Goal: Information Seeking & Learning: Learn about a topic

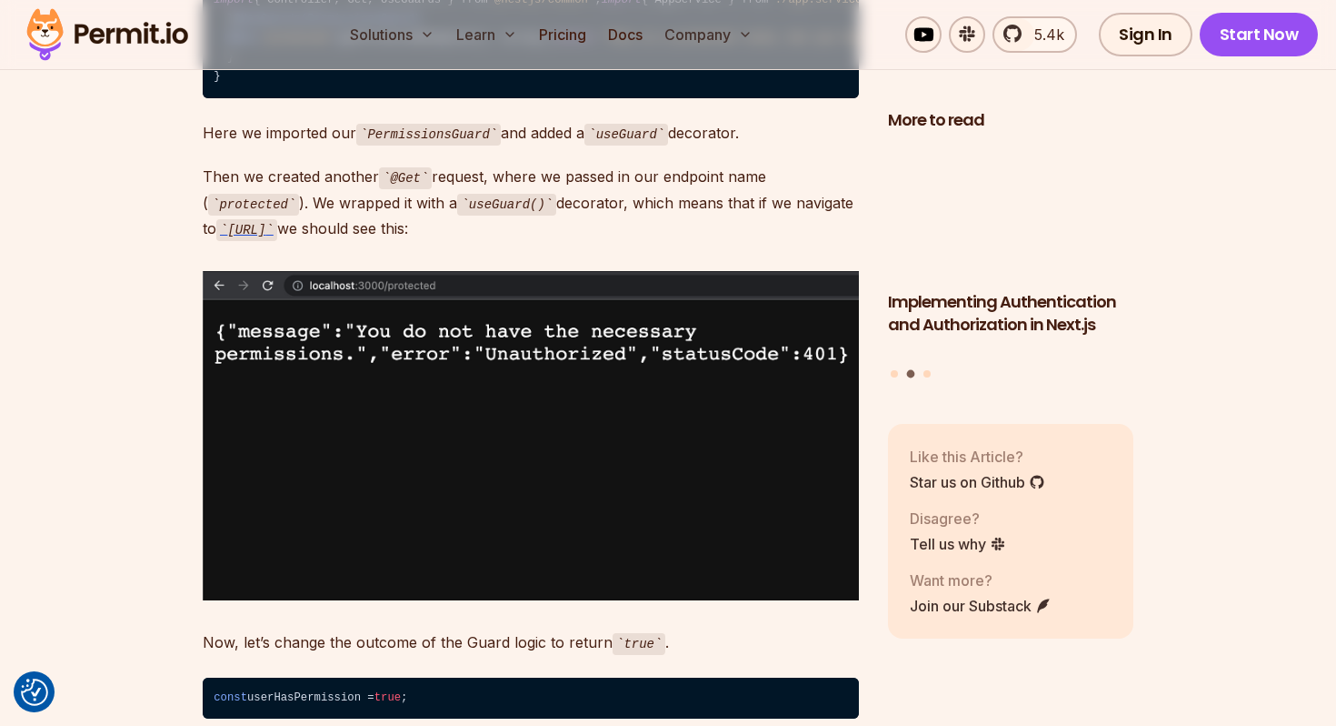
scroll to position [4616, 0]
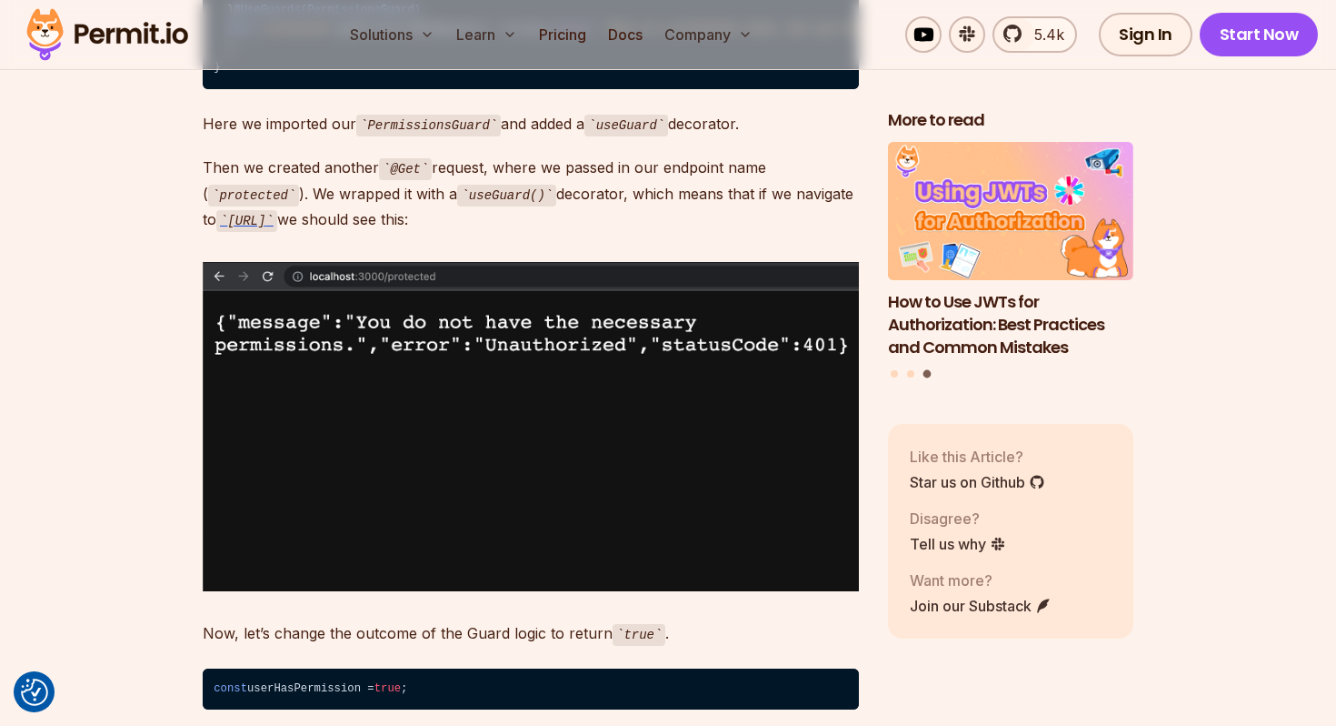
click at [364, 16] on span "@UseGuards(PermissionsGuard)" at bounding box center [327, 10] width 187 height 13
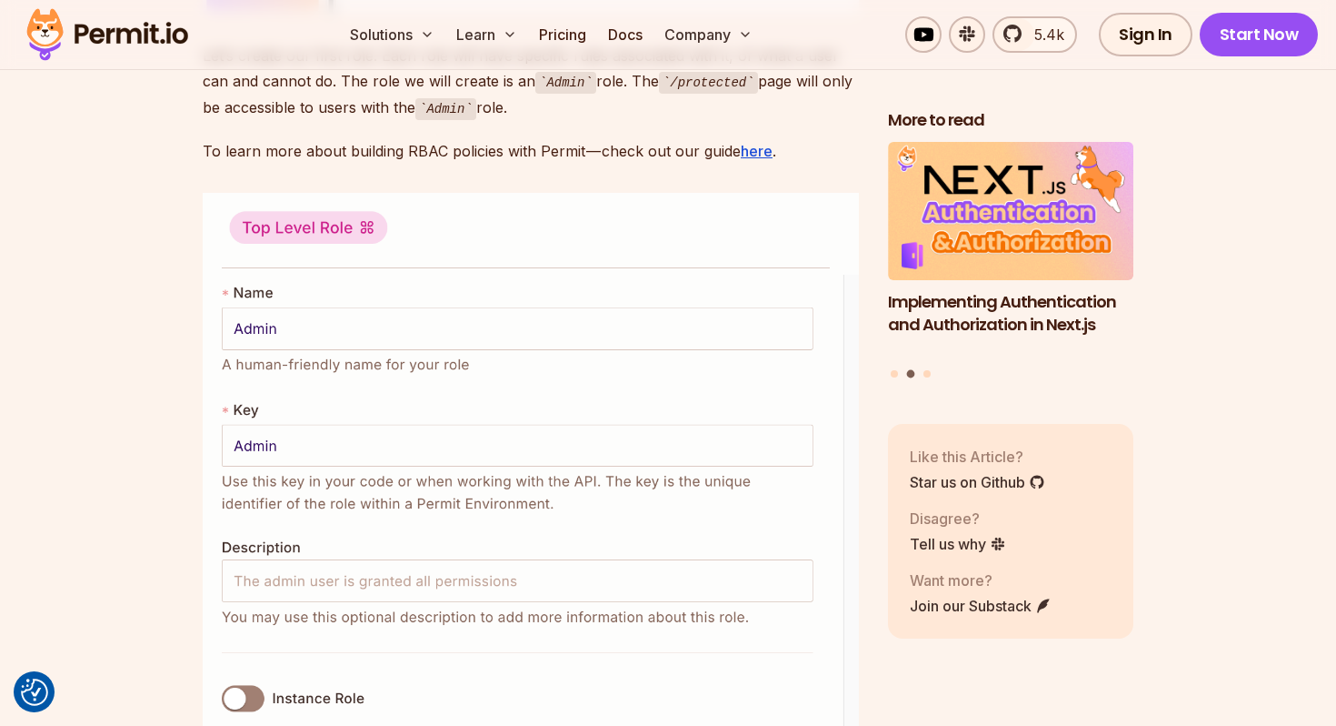
scroll to position [6450, 0]
click at [365, 118] on p "Let’s create our first role. Each role will have specific rules associated with…" at bounding box center [531, 79] width 656 height 77
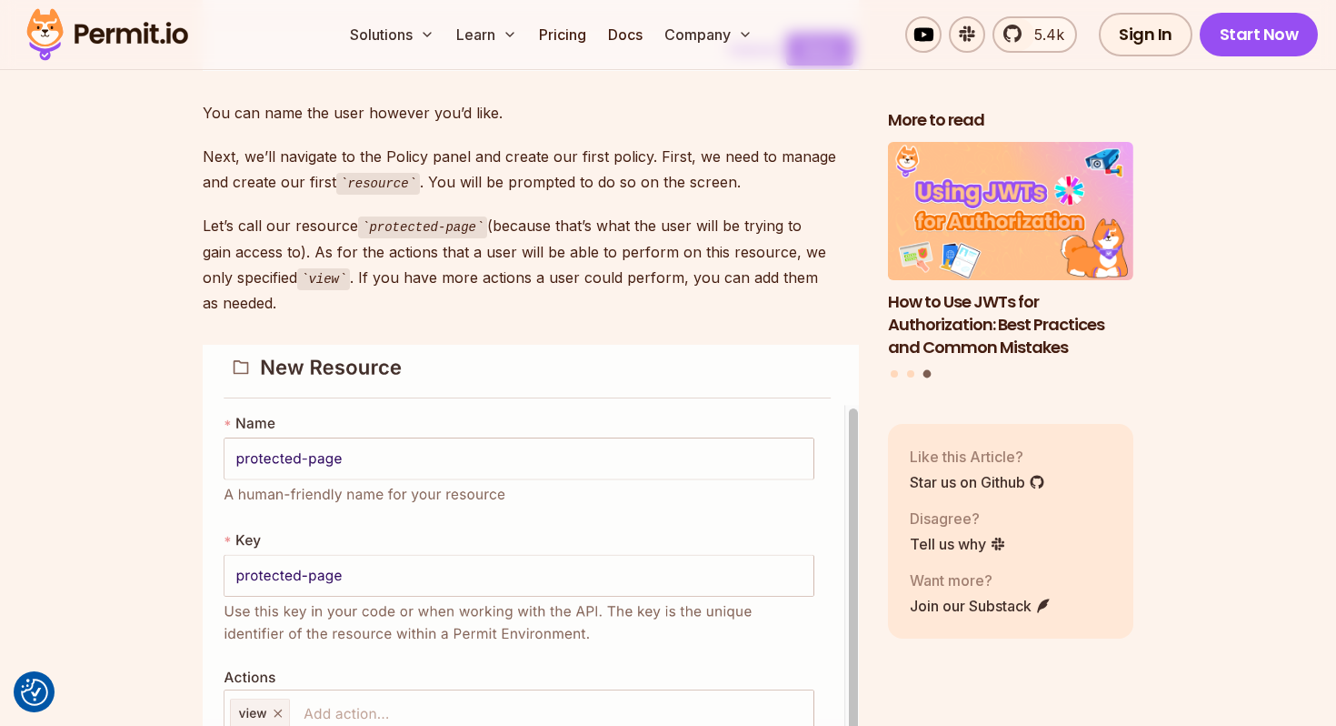
scroll to position [8676, 0]
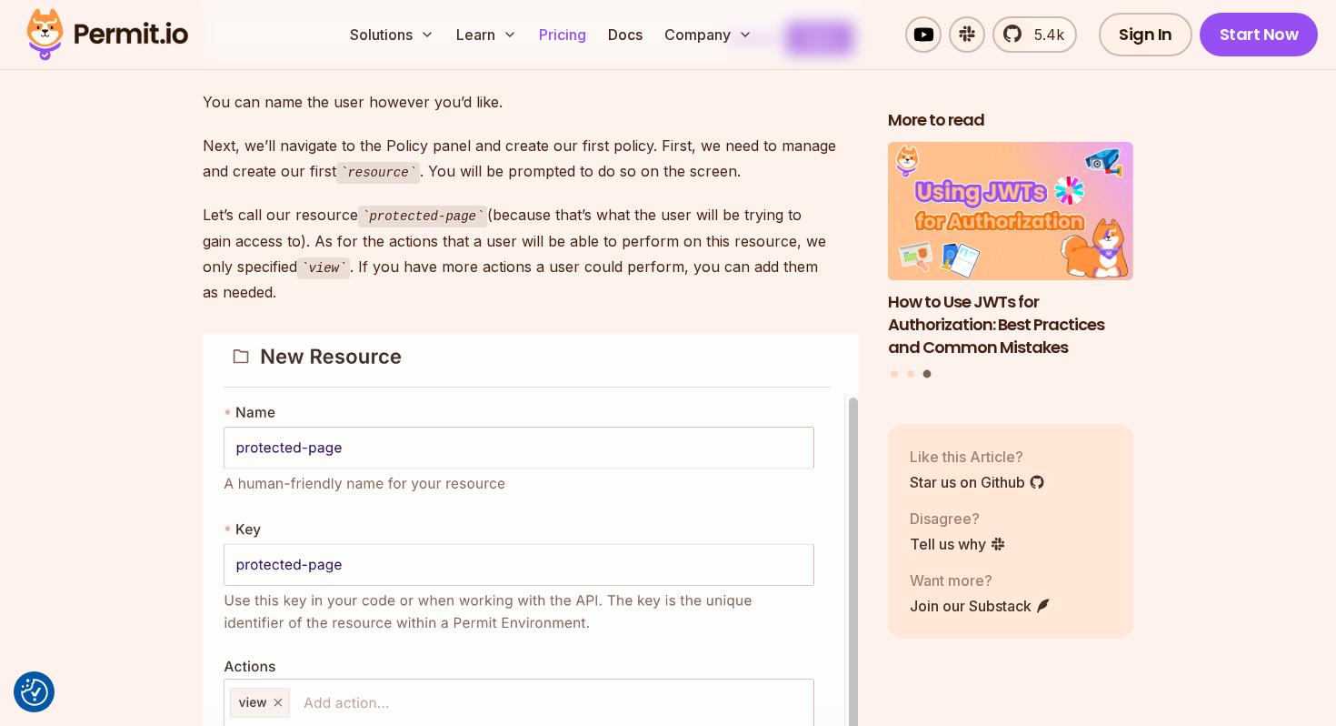
click at [570, 30] on link "Pricing" at bounding box center [563, 34] width 62 height 36
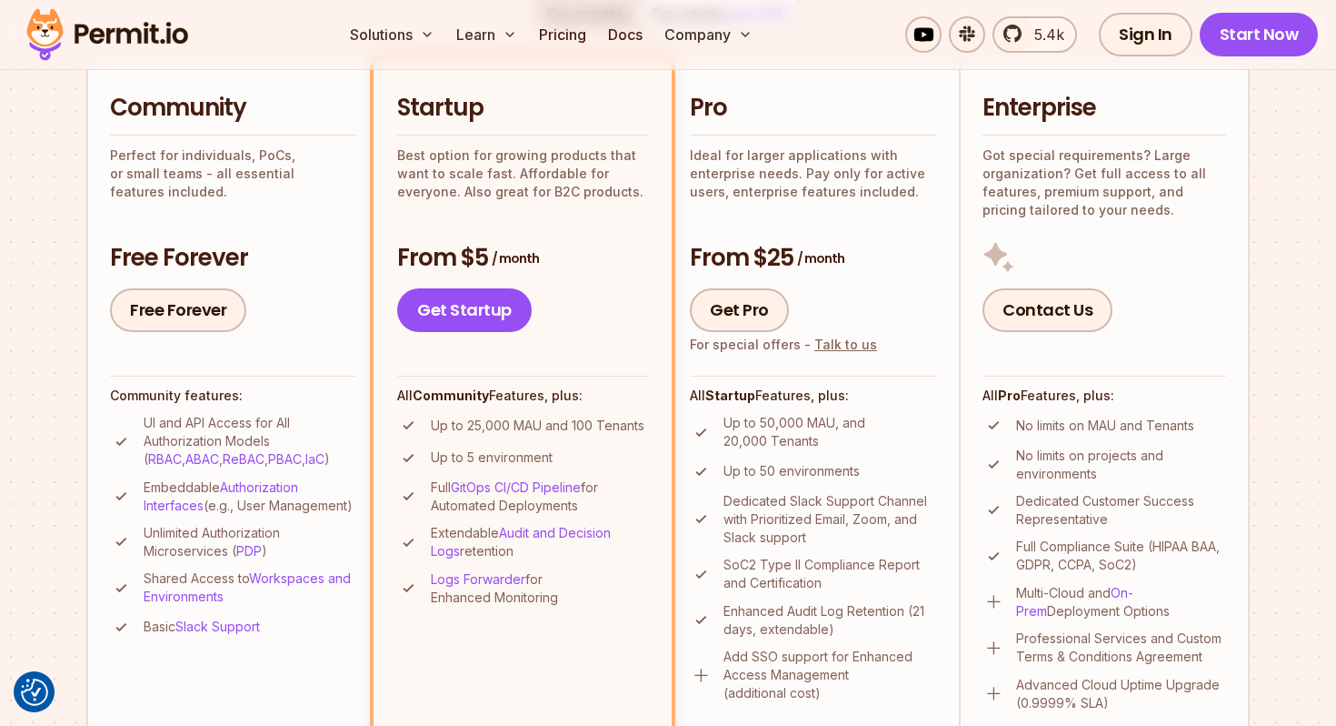
scroll to position [433, 0]
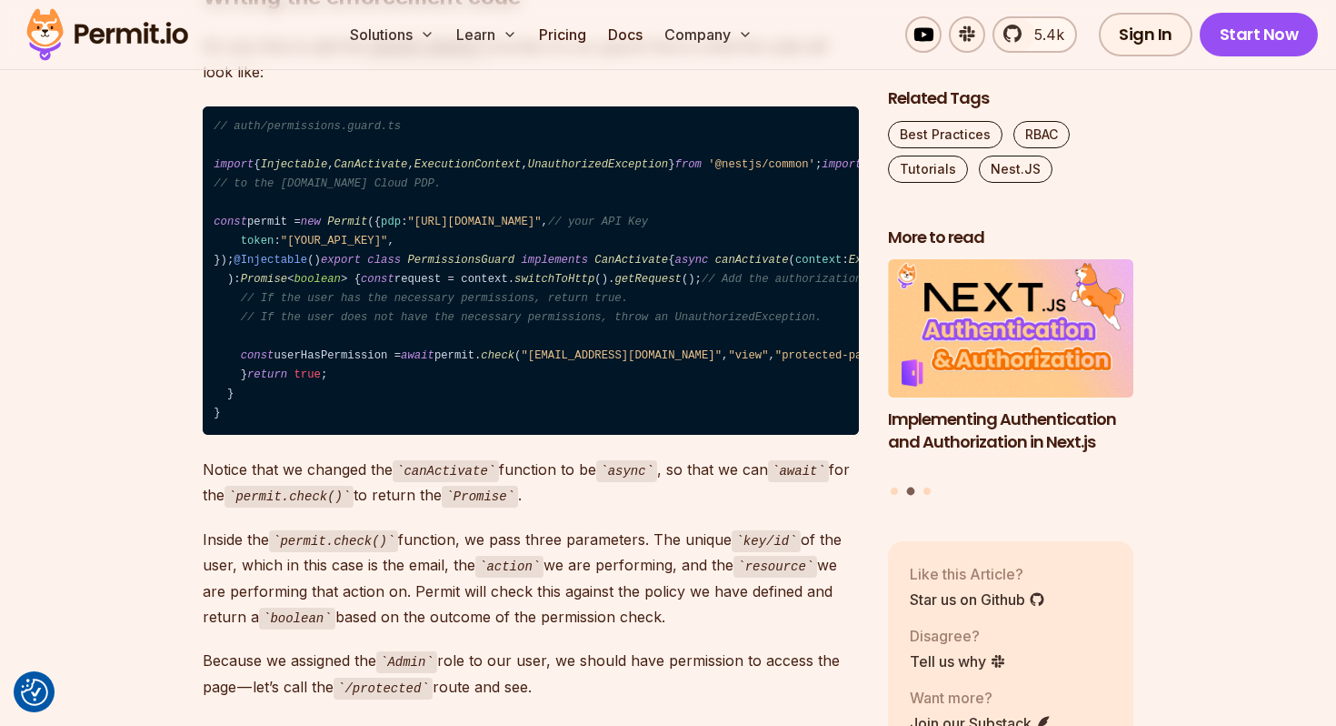
scroll to position [13421, 0]
